Goal: Task Accomplishment & Management: Manage account settings

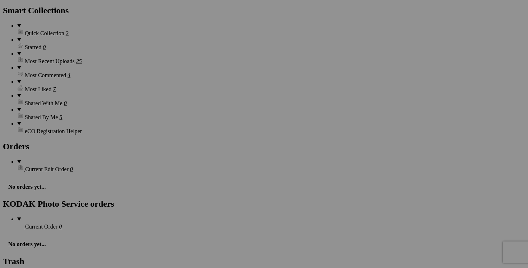
scroll to position [998, 0]
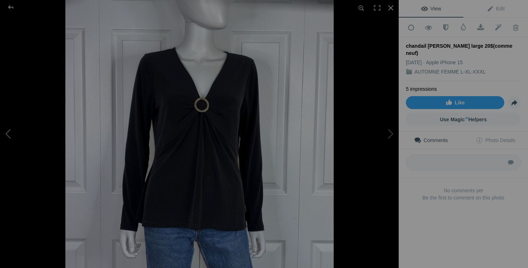
click at [18, 132] on button at bounding box center [27, 134] width 54 height 97
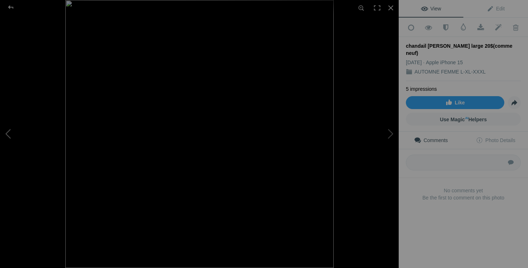
click at [18, 132] on button at bounding box center [27, 134] width 54 height 97
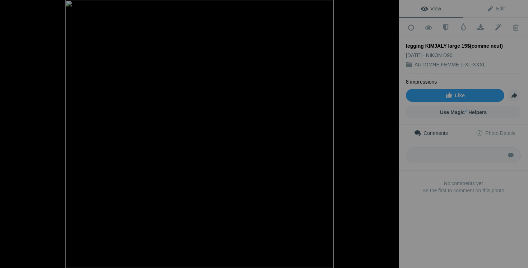
click at [18, 132] on button at bounding box center [27, 134] width 54 height 97
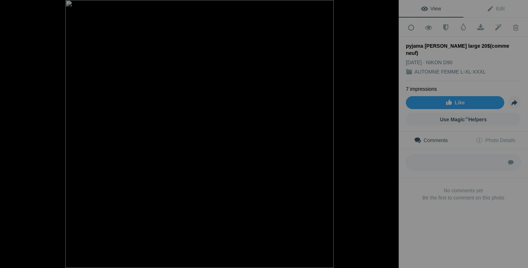
click at [18, 132] on button at bounding box center [27, 134] width 54 height 97
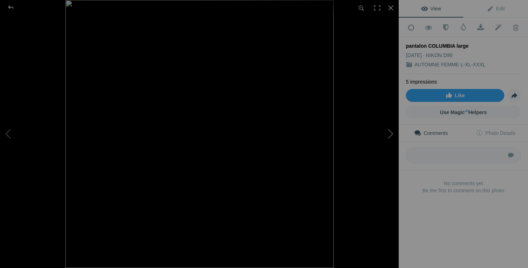
click at [388, 131] on button at bounding box center [372, 134] width 54 height 97
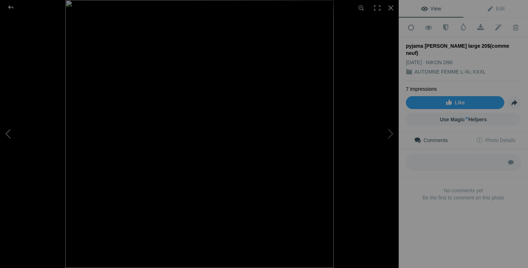
click at [16, 133] on button at bounding box center [27, 134] width 54 height 97
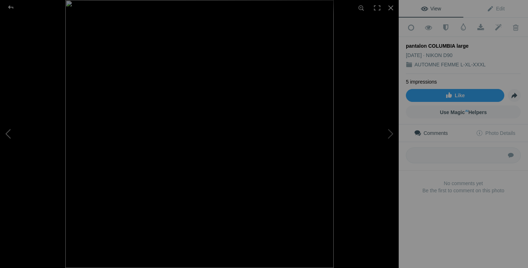
click at [16, 132] on button at bounding box center [27, 134] width 54 height 97
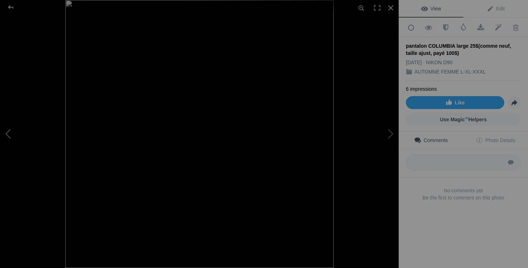
click at [15, 133] on button at bounding box center [27, 134] width 54 height 97
click at [12, 136] on button at bounding box center [27, 134] width 54 height 97
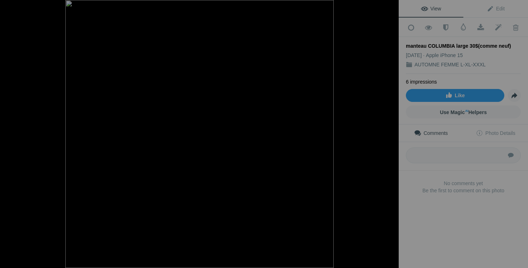
click at [12, 136] on button at bounding box center [27, 134] width 54 height 97
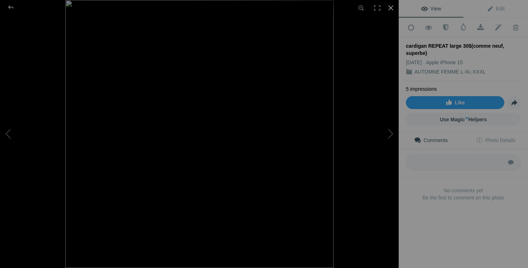
click at [389, 0] on div at bounding box center [391, 8] width 16 height 16
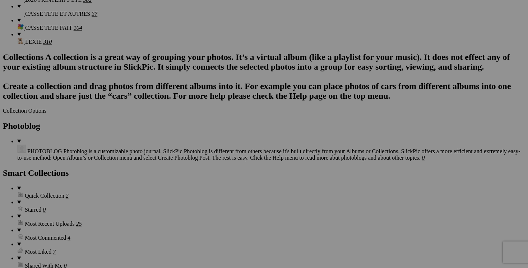
scroll to position [0, 37]
drag, startPoint x: 155, startPoint y: 138, endPoint x: 167, endPoint y: 138, distance: 11.5
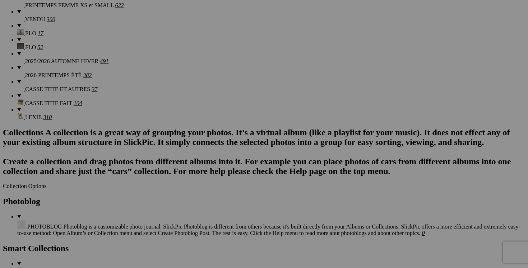
scroll to position [712, 0]
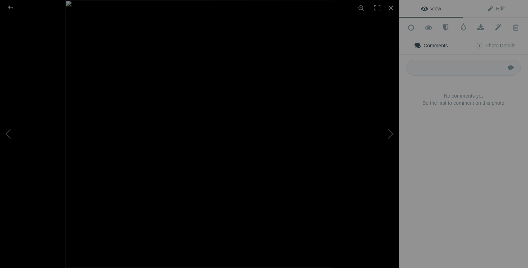
type input "cardigan REPEAT large 30$(comme neuf, superbe, payé 200$)"
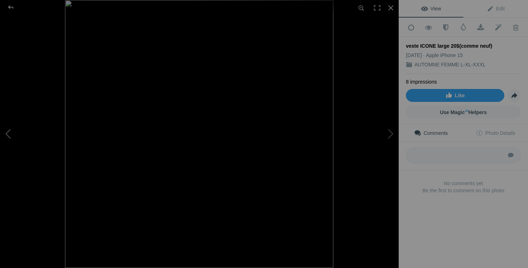
click at [21, 128] on button at bounding box center [27, 134] width 54 height 97
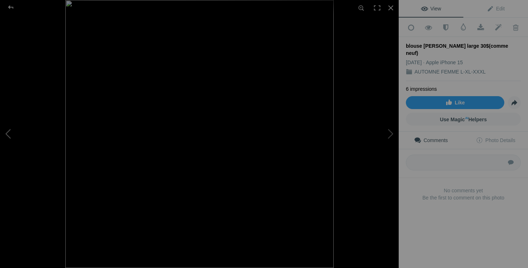
click at [13, 129] on button at bounding box center [27, 134] width 54 height 97
click at [9, 138] on button at bounding box center [27, 134] width 54 height 97
click at [10, 133] on button at bounding box center [27, 134] width 54 height 97
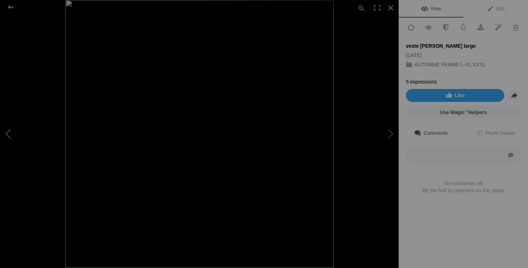
click at [10, 133] on button at bounding box center [27, 134] width 54 height 97
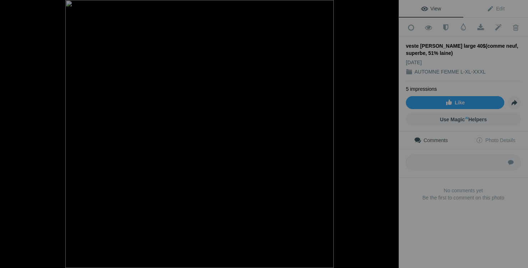
click at [10, 133] on button at bounding box center [27, 134] width 54 height 97
click at [2, 130] on button at bounding box center [27, 134] width 54 height 97
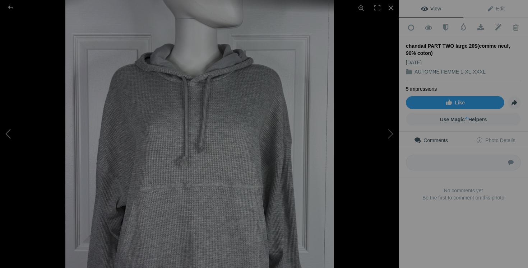
click at [10, 131] on button at bounding box center [27, 134] width 54 height 97
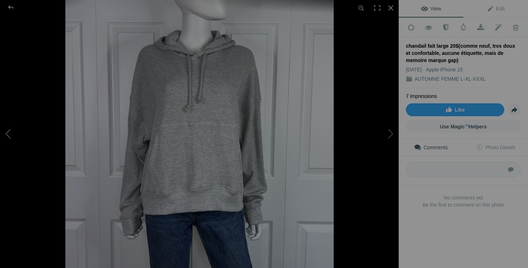
click at [5, 128] on button at bounding box center [27, 134] width 54 height 97
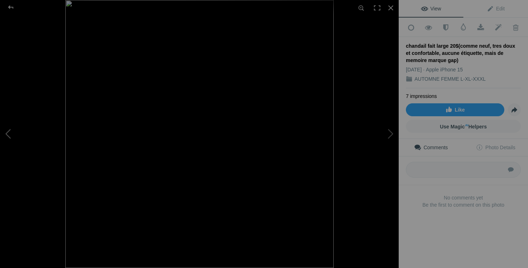
click at [5, 128] on button at bounding box center [27, 134] width 54 height 97
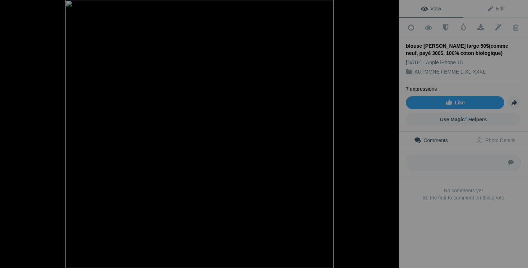
click at [5, 128] on button at bounding box center [27, 134] width 54 height 97
click at [4, 128] on button at bounding box center [27, 134] width 54 height 97
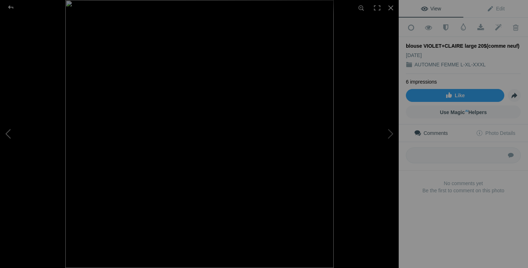
click at [14, 144] on button at bounding box center [27, 134] width 54 height 97
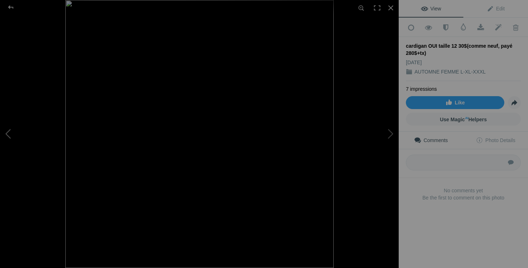
click at [10, 139] on button at bounding box center [27, 134] width 54 height 97
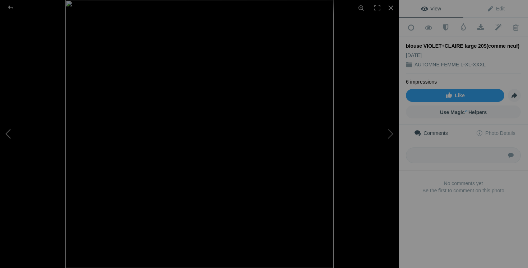
click at [19, 126] on button at bounding box center [27, 134] width 54 height 97
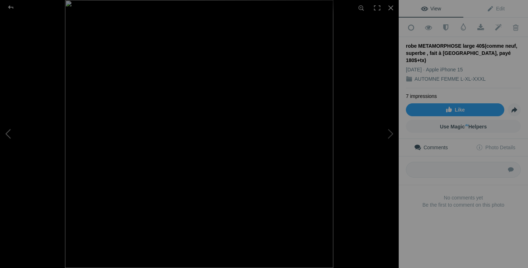
click at [10, 124] on button at bounding box center [27, 134] width 54 height 97
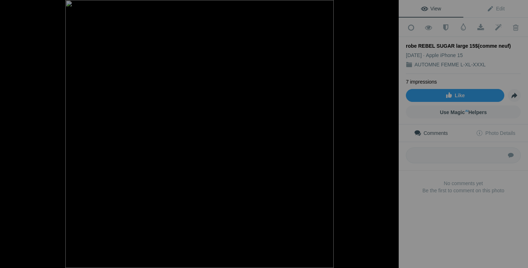
click at [10, 124] on button at bounding box center [27, 134] width 54 height 97
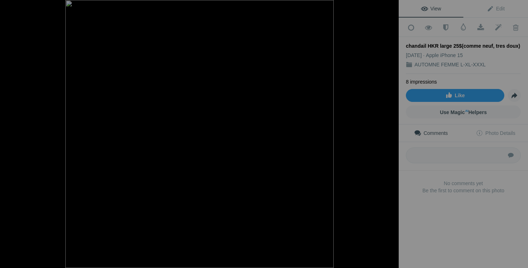
click at [10, 124] on button at bounding box center [27, 134] width 54 height 97
click at [9, 124] on button at bounding box center [27, 134] width 54 height 97
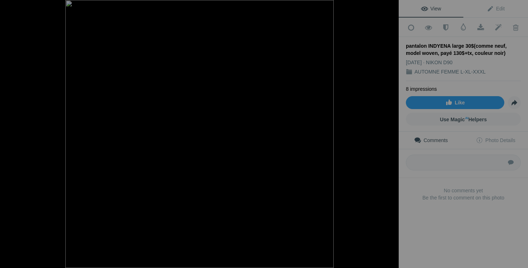
click at [9, 124] on button at bounding box center [27, 134] width 54 height 97
click at [10, 136] on button at bounding box center [27, 134] width 54 height 97
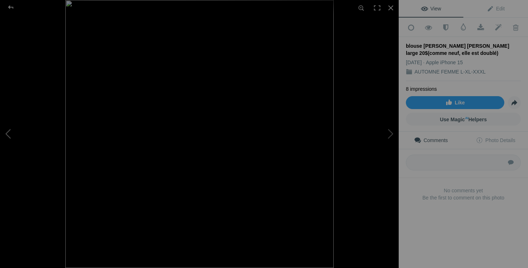
click at [11, 135] on button at bounding box center [27, 134] width 54 height 97
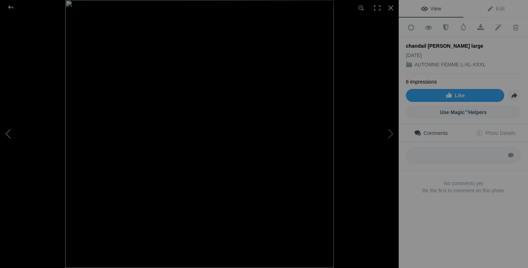
click at [7, 137] on button at bounding box center [27, 134] width 54 height 97
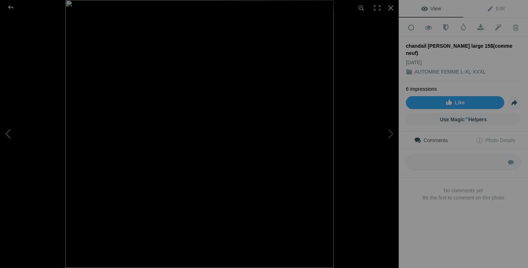
click at [4, 134] on button at bounding box center [27, 134] width 54 height 97
click at [12, 134] on button at bounding box center [27, 134] width 54 height 97
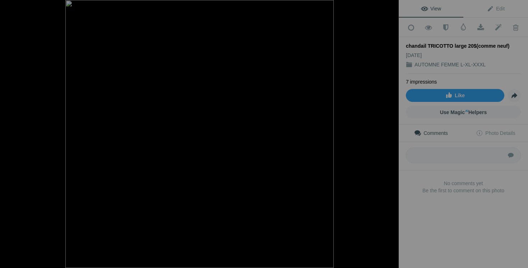
click at [12, 134] on button at bounding box center [27, 134] width 54 height 97
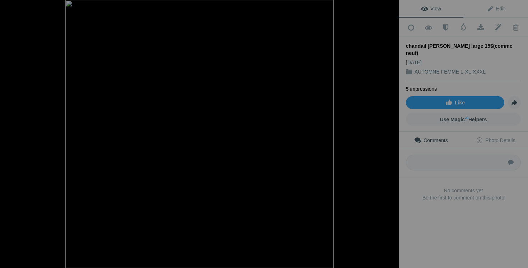
click at [12, 134] on button at bounding box center [27, 134] width 54 height 97
click at [8, 134] on button at bounding box center [27, 134] width 54 height 97
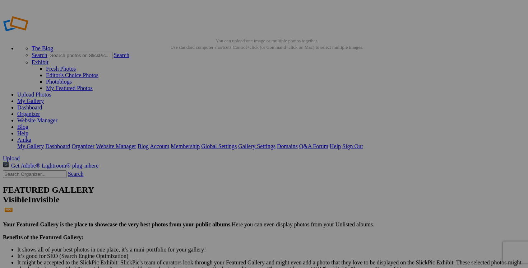
click at [42, 105] on link "Dashboard" at bounding box center [29, 108] width 25 height 6
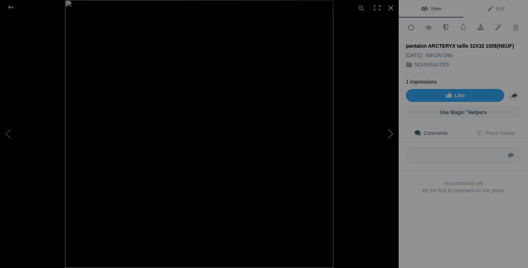
click at [386, 133] on button at bounding box center [372, 134] width 54 height 97
click at [393, 8] on div at bounding box center [391, 8] width 16 height 16
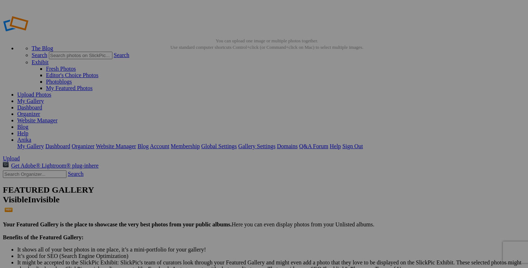
click at [42, 105] on link "Dashboard" at bounding box center [29, 108] width 25 height 6
